Goal: Task Accomplishment & Management: Use online tool/utility

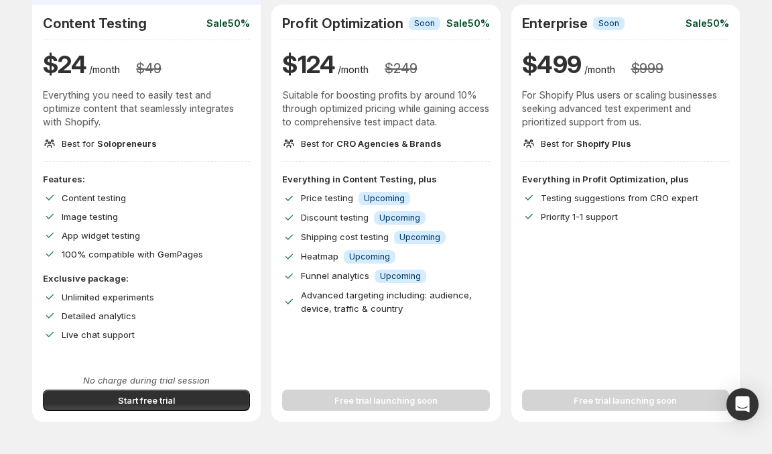
scroll to position [116, 0]
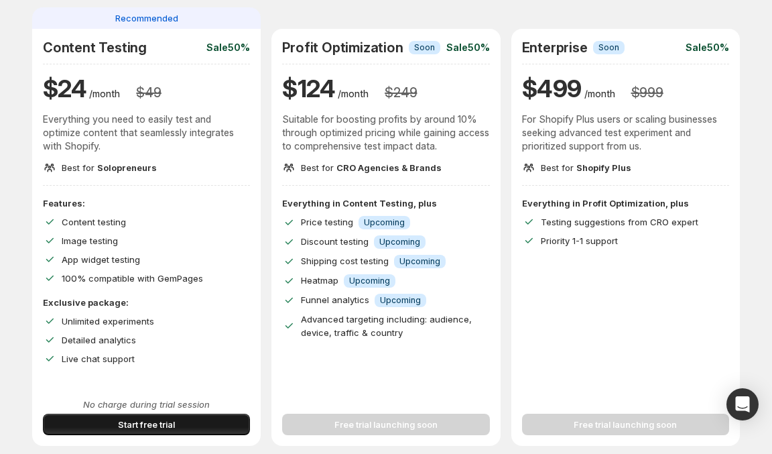
click at [130, 428] on span "Start free trial" at bounding box center [146, 424] width 57 height 13
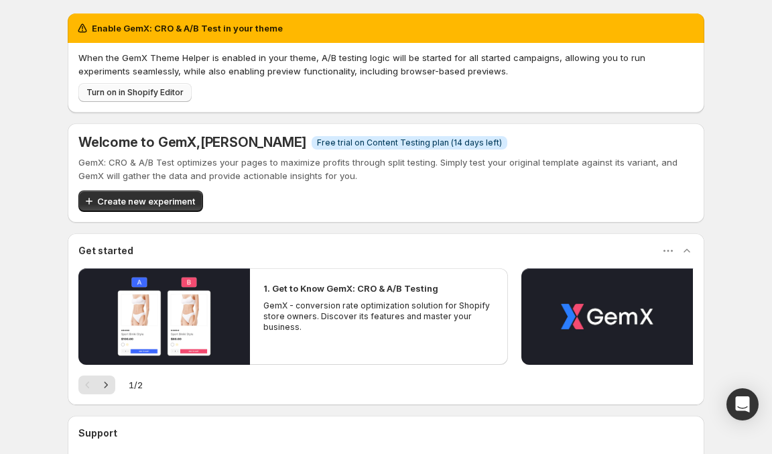
click at [166, 96] on span "Turn on in Shopify Editor" at bounding box center [134, 92] width 97 height 11
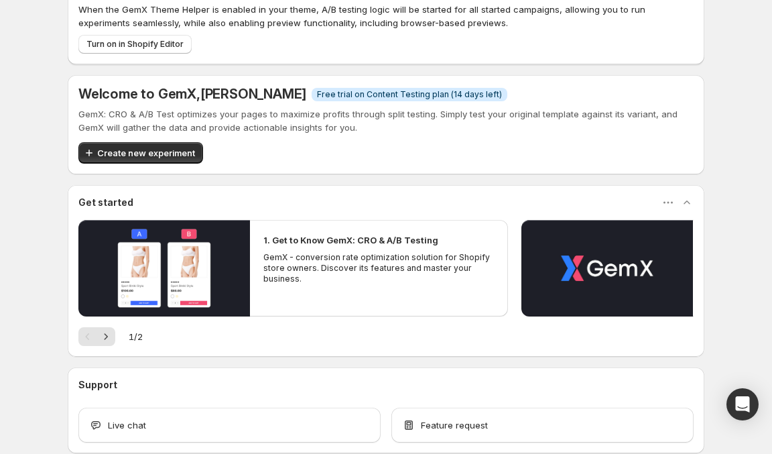
scroll to position [49, 0]
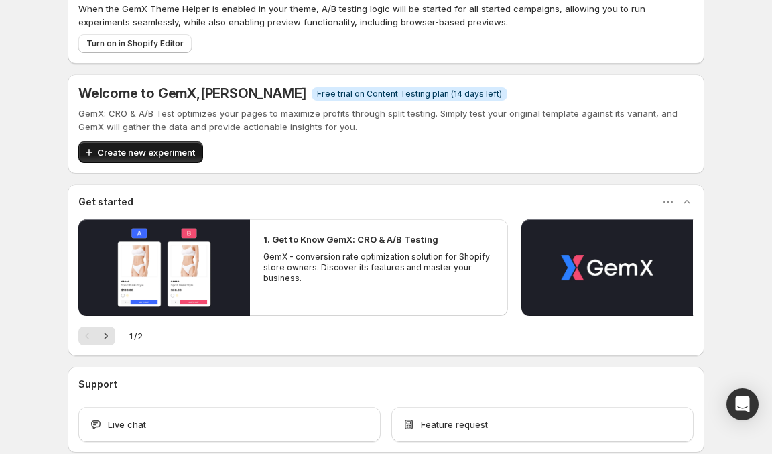
click at [181, 144] on button "Create new experiment" at bounding box center [140, 151] width 125 height 21
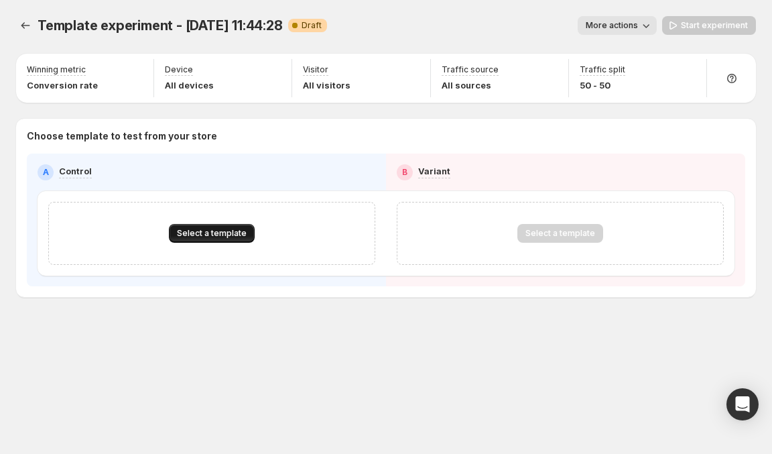
click at [203, 231] on span "Select a template" at bounding box center [212, 233] width 70 height 11
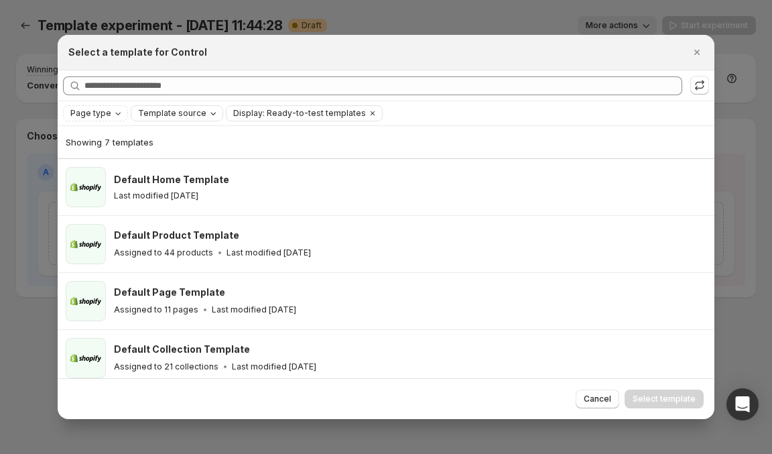
click at [182, 112] on span "Template source" at bounding box center [172, 113] width 68 height 11
click at [170, 136] on span "Shopify" at bounding box center [170, 139] width 32 height 11
click at [275, 55] on div "Select a template for Control" at bounding box center [373, 52] width 611 height 13
click at [103, 114] on span "Page type" at bounding box center [90, 113] width 41 height 11
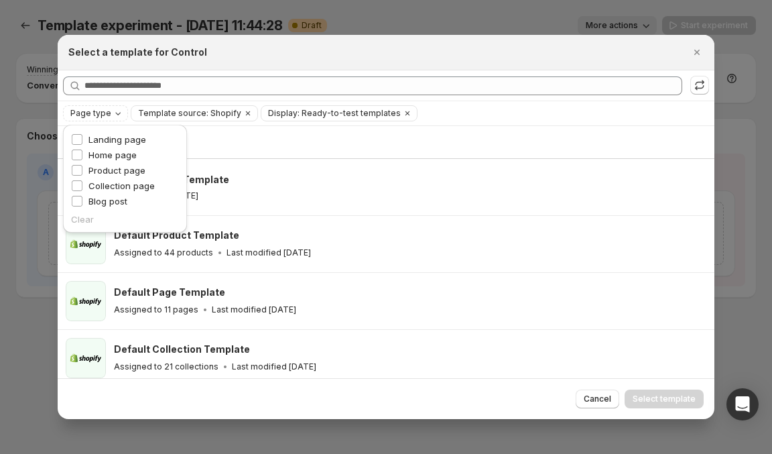
click at [83, 221] on div "Clear" at bounding box center [125, 218] width 108 height 13
click at [206, 119] on span "Template source: Shopify" at bounding box center [189, 113] width 103 height 11
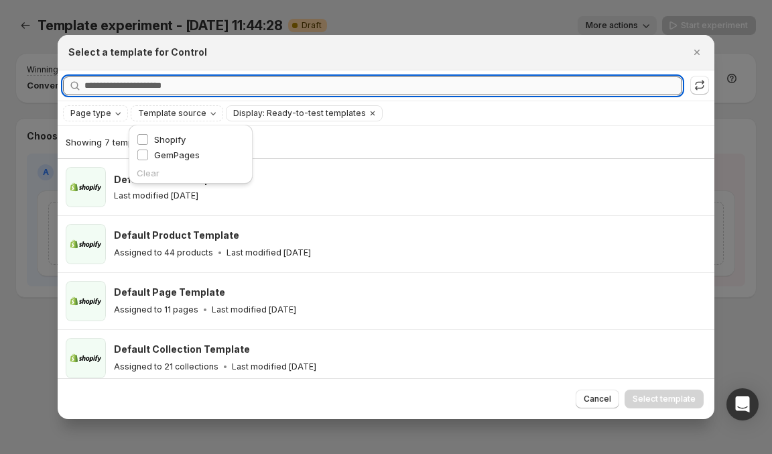
click at [467, 77] on input "Searching all templates" at bounding box center [383, 85] width 598 height 19
click at [699, 56] on div "Refresh to update" at bounding box center [701, 60] width 92 height 29
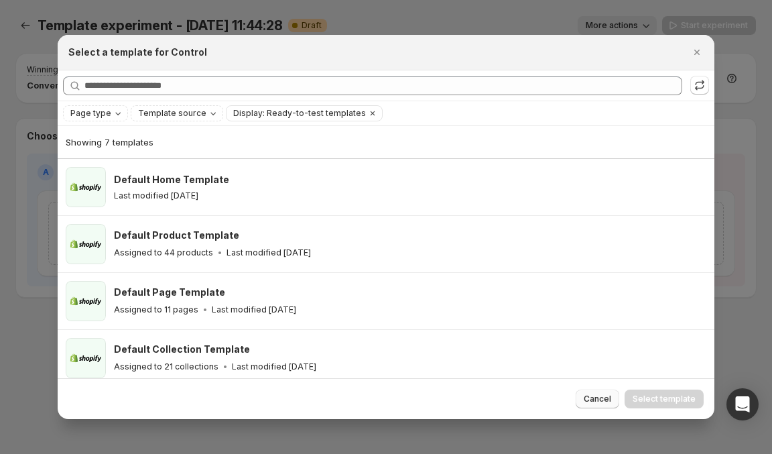
click at [609, 397] on span "Cancel" at bounding box center [597, 398] width 27 height 11
